Goal: Check status: Check status

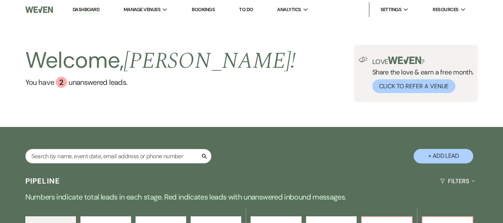
click at [199, 15] on li "Bookings" at bounding box center [203, 9] width 31 height 15
drag, startPoint x: 204, startPoint y: 7, endPoint x: 203, endPoint y: 16, distance: 8.6
click at [204, 8] on link "Bookings" at bounding box center [203, 9] width 23 height 6
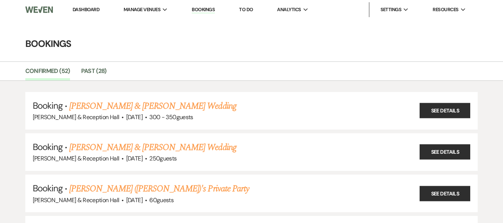
click at [122, 107] on link "[PERSON_NAME] & [PERSON_NAME] Wedding" at bounding box center [152, 105] width 167 height 13
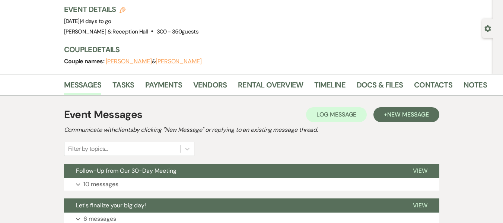
scroll to position [37, 0]
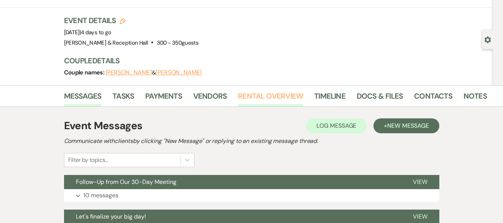
click at [282, 97] on link "Rental Overview" at bounding box center [270, 98] width 65 height 16
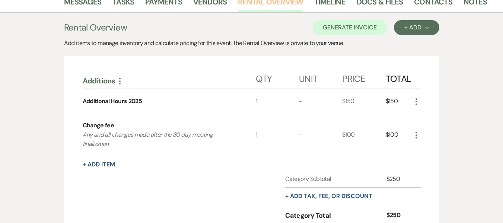
scroll to position [75, 0]
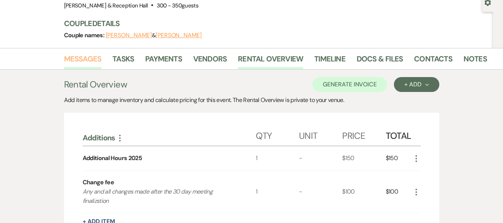
click at [96, 60] on link "Messages" at bounding box center [83, 61] width 38 height 16
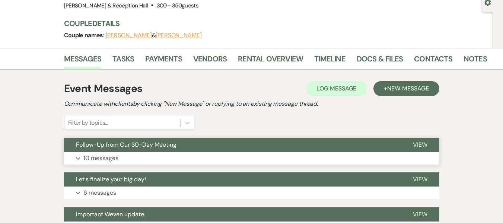
click at [115, 154] on p "10 messages" at bounding box center [100, 159] width 35 height 10
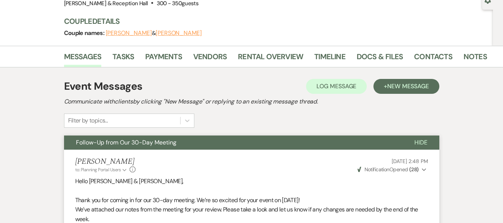
scroll to position [75, 0]
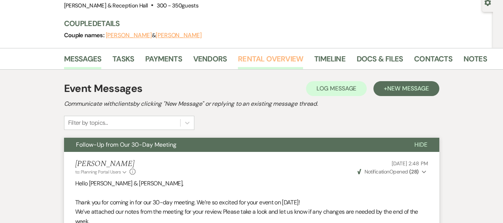
click at [260, 59] on link "Rental Overview" at bounding box center [270, 61] width 65 height 16
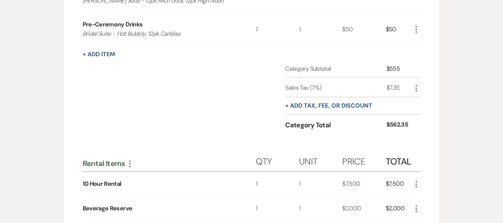
scroll to position [559, 0]
